Goal: Task Accomplishment & Management: Manage account settings

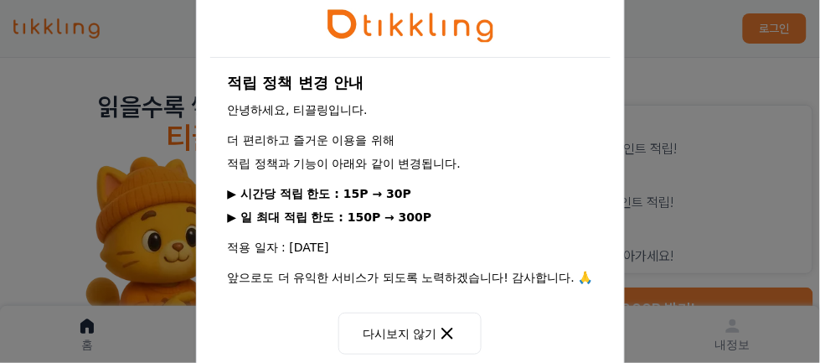
click at [97, 263] on div "적립 정책 변경 안내 안녕하세요, 티끌링입니다. 더 편리하고 즐거운 이용을 위해 적립 정책과 기능이 아래와 같이 변경됩니다. ▶ 시간당 적립 …" at bounding box center [410, 181] width 820 height 363
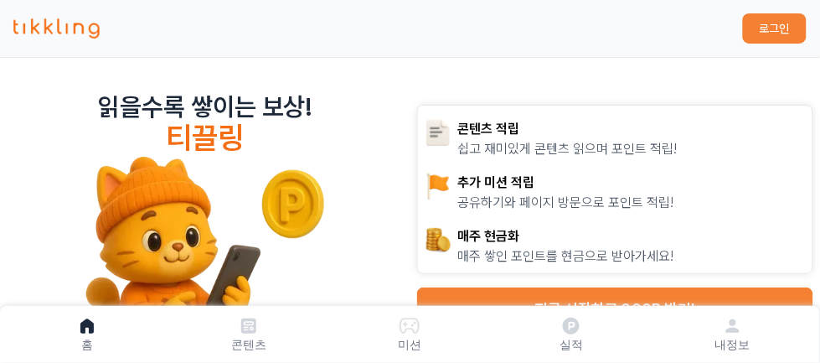
click at [500, 342] on link "실적" at bounding box center [572, 334] width 162 height 44
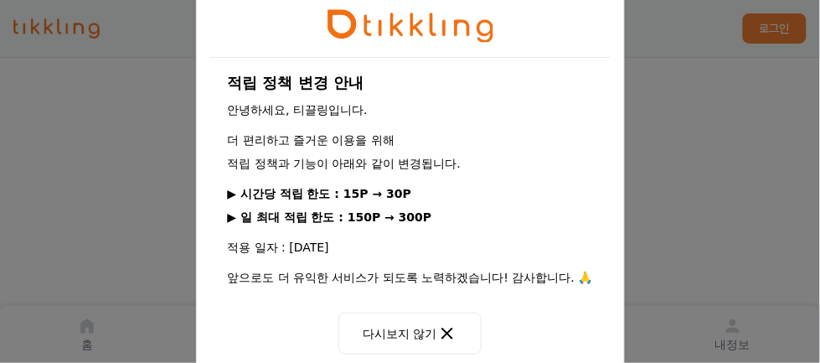
click at [91, 288] on div "적립 정책 변경 안내 안녕하세요, 티끌링입니다. 더 편리하고 즐거운 이용을 위해 적립 정책과 기능이 아래와 같이 변경됩니다. ▶ 시간당 적립 …" at bounding box center [410, 181] width 820 height 363
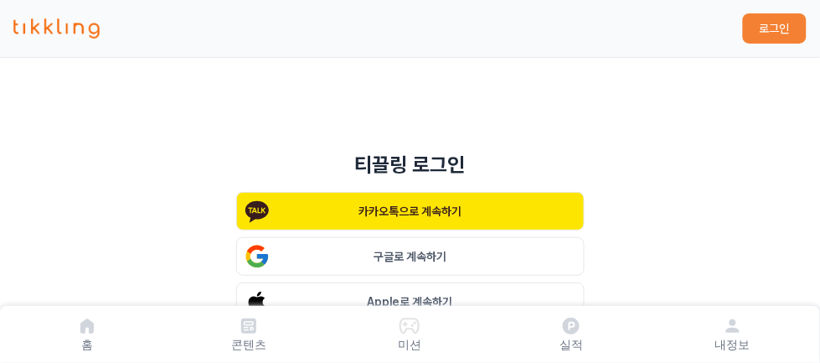
click at [78, 291] on div "티끌링 로그인 카카오톡으로 계속하기 구글로 계속하기 Apple로 계속하기 로그인 아이디 찾기 | 비밀번호 찾기 | 회원가입" at bounding box center [410, 345] width 820 height 440
click at [85, 278] on div "티끌링 로그인 카카오톡으로 계속하기 구글로 계속하기 Apple로 계속하기 로그인 아이디 찾기 | 비밀번호 찾기 | 회원가입" at bounding box center [410, 345] width 820 height 440
click at [81, 279] on div "티끌링 로그인 카카오톡으로 계속하기 구글로 계속하기 Apple로 계속하기 로그인 아이디 찾기 | 비밀번호 찾기 | 회원가입" at bounding box center [410, 345] width 820 height 440
click at [83, 279] on div "티끌링 로그인 카카오톡으로 계속하기 구글로 계속하기 Apple로 계속하기 로그인 아이디 찾기 | 비밀번호 찾기 | 회원가입" at bounding box center [410, 345] width 820 height 440
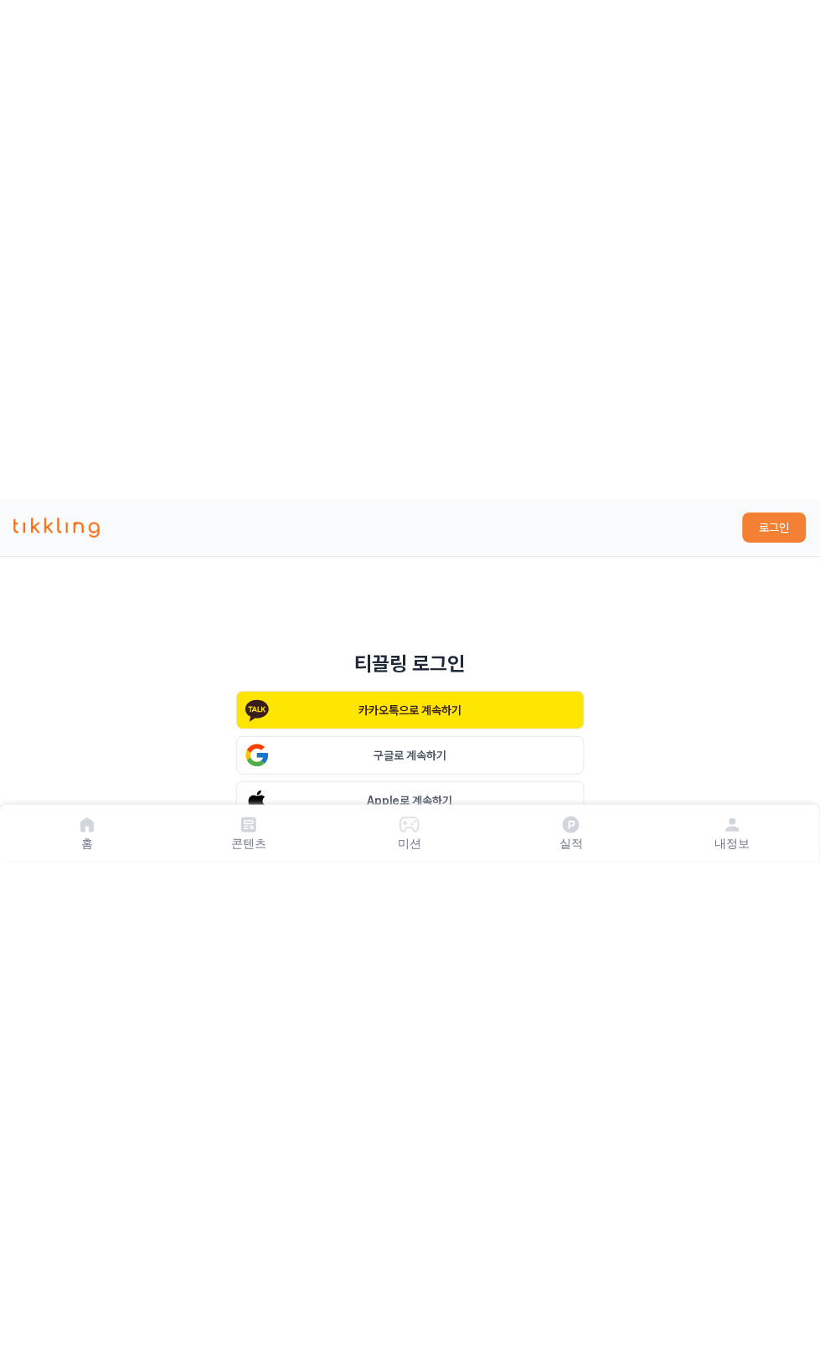
scroll to position [2, 0]
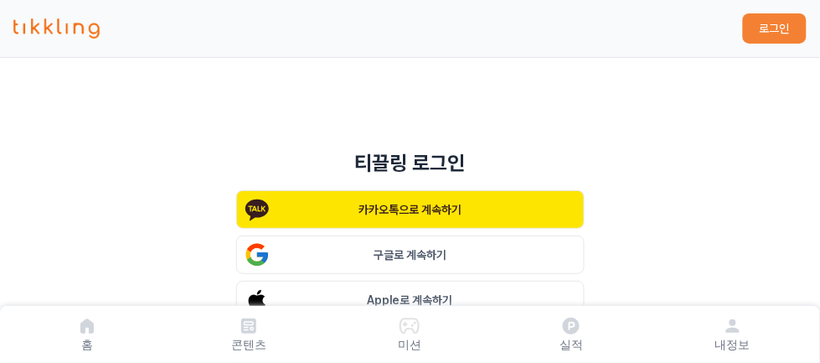
click at [90, 270] on div "티끌링 로그인 카카오톡으로 계속하기 구글로 계속하기 Apple로 계속하기 로그인 아이디 찾기 | 비밀번호 찾기 | 회원가입" at bounding box center [410, 343] width 820 height 440
click at [70, 299] on div "티끌링 로그인 카카오톡으로 계속하기 구글로 계속하기 Apple로 계속하기 로그인 아이디 찾기 | 비밀번호 찾기 | 회원가입" at bounding box center [410, 343] width 820 height 440
click at [89, 268] on div "티끌링 로그인 카카오톡으로 계속하기 구글로 계속하기 Apple로 계속하기 로그인 아이디 찾기 | 비밀번호 찾기 | 회원가입" at bounding box center [410, 343] width 820 height 440
click at [87, 273] on div "티끌링 로그인 카카오톡으로 계속하기 구글로 계속하기 Apple로 계속하기 로그인 아이디 찾기 | 비밀번호 찾기 | 회원가입" at bounding box center [410, 343] width 820 height 440
